Goal: Information Seeking & Learning: Learn about a topic

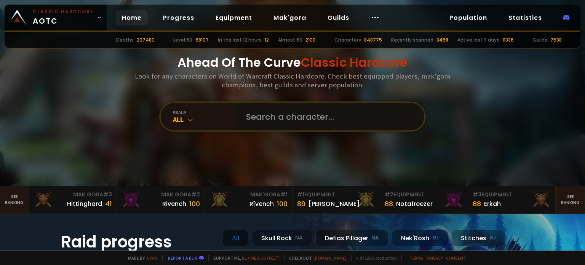
click at [336, 123] on input "text" at bounding box center [328, 116] width 174 height 27
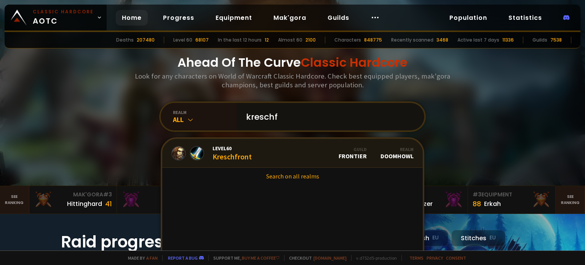
type input "kreschf"
click at [255, 158] on link "Level 60 Kreschfront Guild Frontier Realm Doomhowl" at bounding box center [292, 153] width 260 height 29
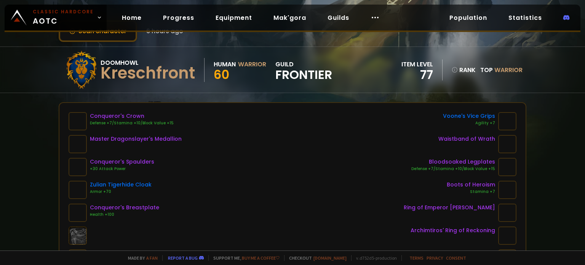
scroll to position [40, 0]
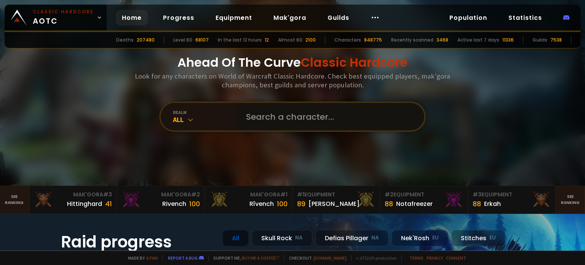
click at [252, 128] on input "text" at bounding box center [328, 116] width 174 height 27
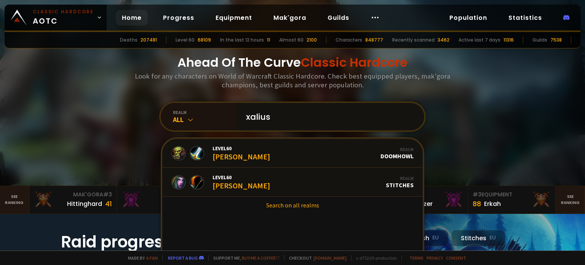
click at [248, 115] on input "xalius" at bounding box center [328, 116] width 174 height 27
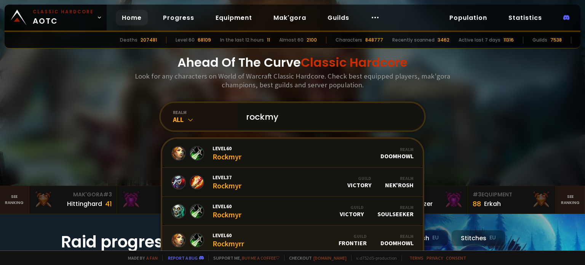
type input "rockmy"
click at [222, 239] on div "Level 60 Rockmyrr" at bounding box center [228, 239] width 32 height 16
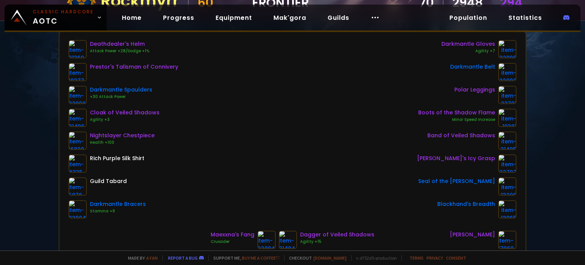
scroll to position [141, 0]
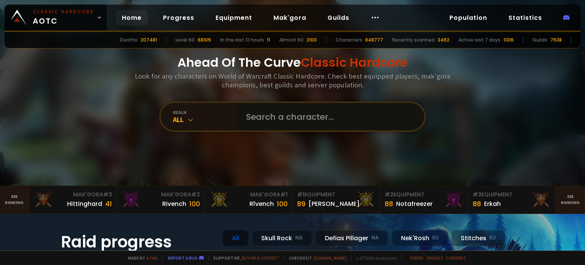
click at [260, 115] on input "text" at bounding box center [328, 116] width 174 height 27
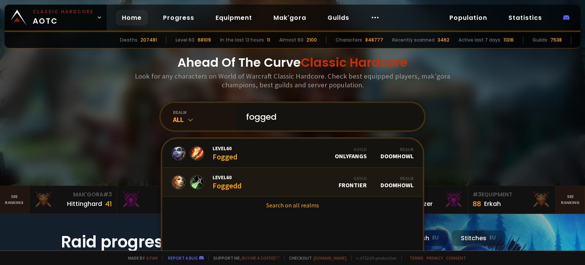
type input "fogged"
click at [239, 182] on link "Level 60 Foggedd Guild Frontier Realm Doomhowl" at bounding box center [292, 182] width 260 height 29
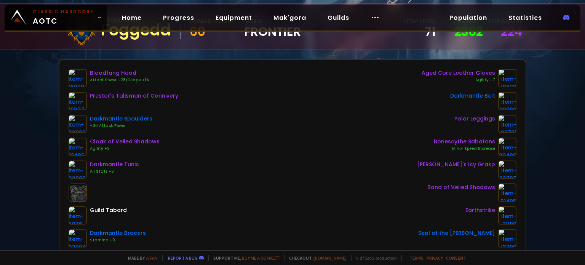
scroll to position [72, 0]
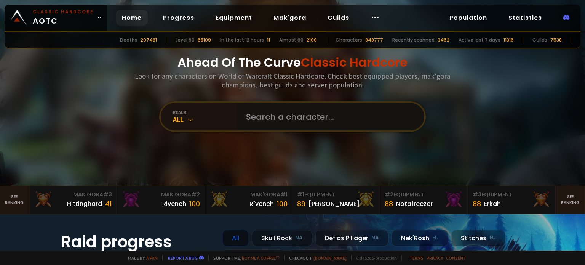
click at [259, 117] on input "text" at bounding box center [328, 116] width 174 height 27
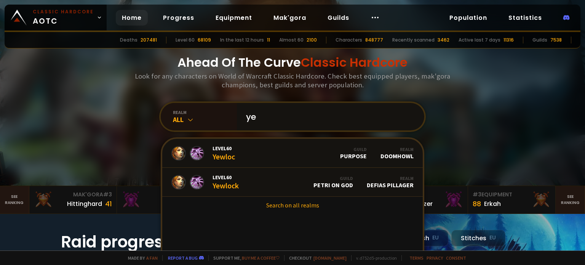
type input "y"
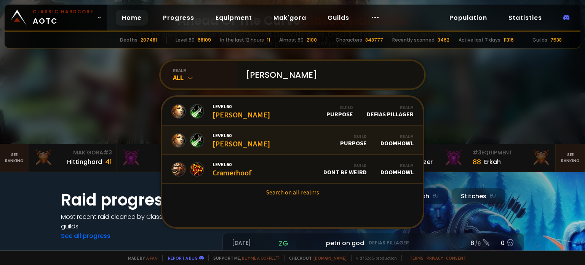
scroll to position [42, 0]
type input "c"
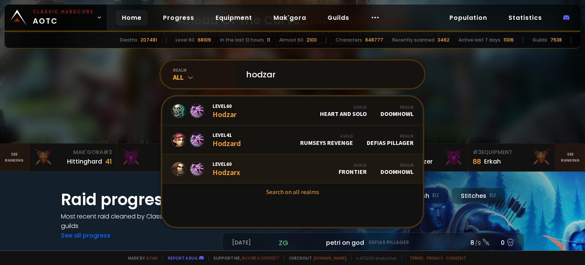
type input "hodzar"
click at [257, 164] on link "Level 60 Hodzarx Guild Frontier Realm Doomhowl" at bounding box center [292, 168] width 260 height 29
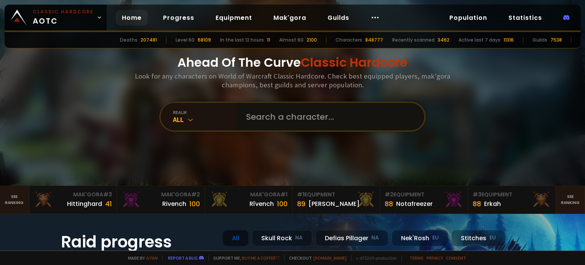
click at [261, 120] on input "text" at bounding box center [328, 116] width 174 height 27
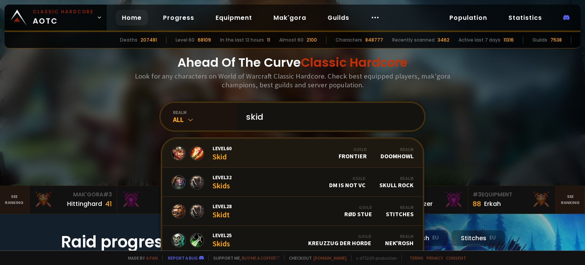
type input "skid"
click at [263, 159] on link "Level 60 Skid Guild Frontier Realm Doomhowl" at bounding box center [292, 153] width 260 height 29
